Goal: Navigation & Orientation: Find specific page/section

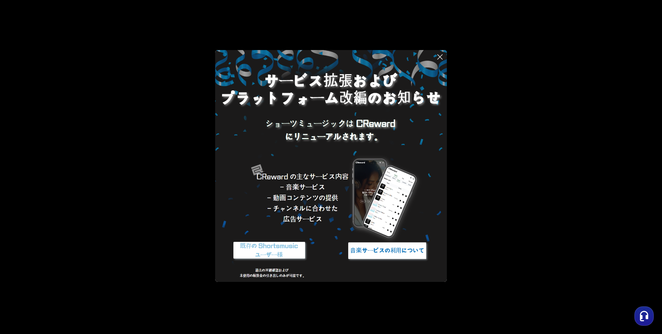
click at [358, 132] on img at bounding box center [331, 166] width 232 height 232
click at [384, 246] on img at bounding box center [387, 251] width 86 height 26
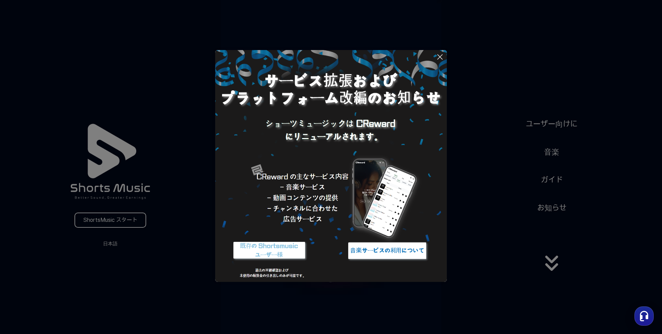
click at [440, 55] on icon at bounding box center [440, 57] width 8 height 8
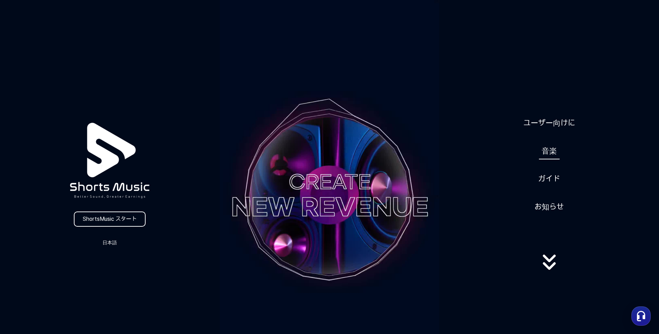
click at [545, 149] on link "音楽" at bounding box center [549, 150] width 21 height 17
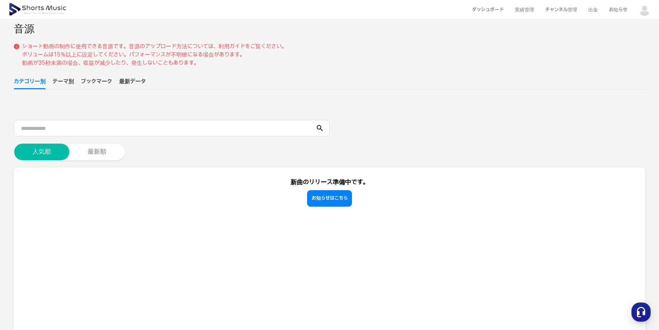
scroll to position [138, 0]
